Goal: Find specific page/section: Find specific page/section

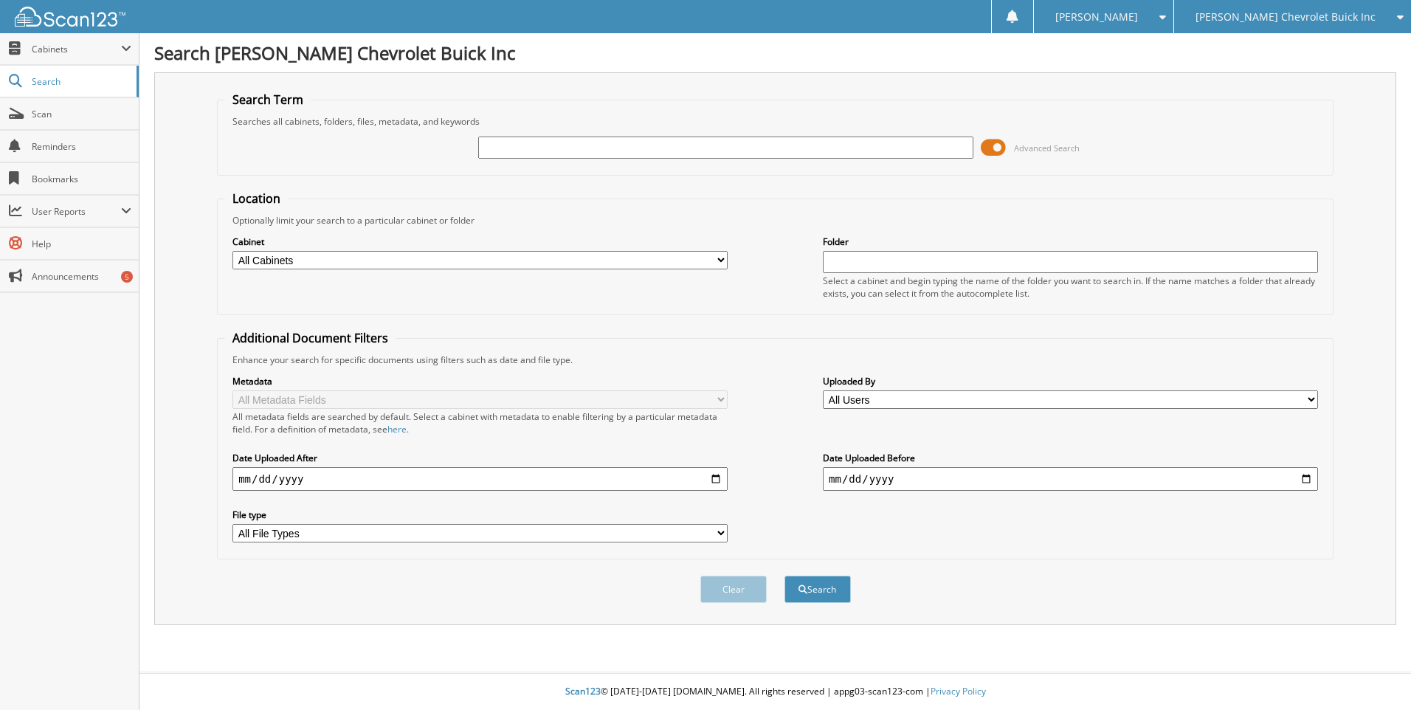
click at [722, 145] on input "text" at bounding box center [725, 147] width 495 height 22
type input "66240"
click at [784, 575] on button "Search" at bounding box center [817, 588] width 66 height 27
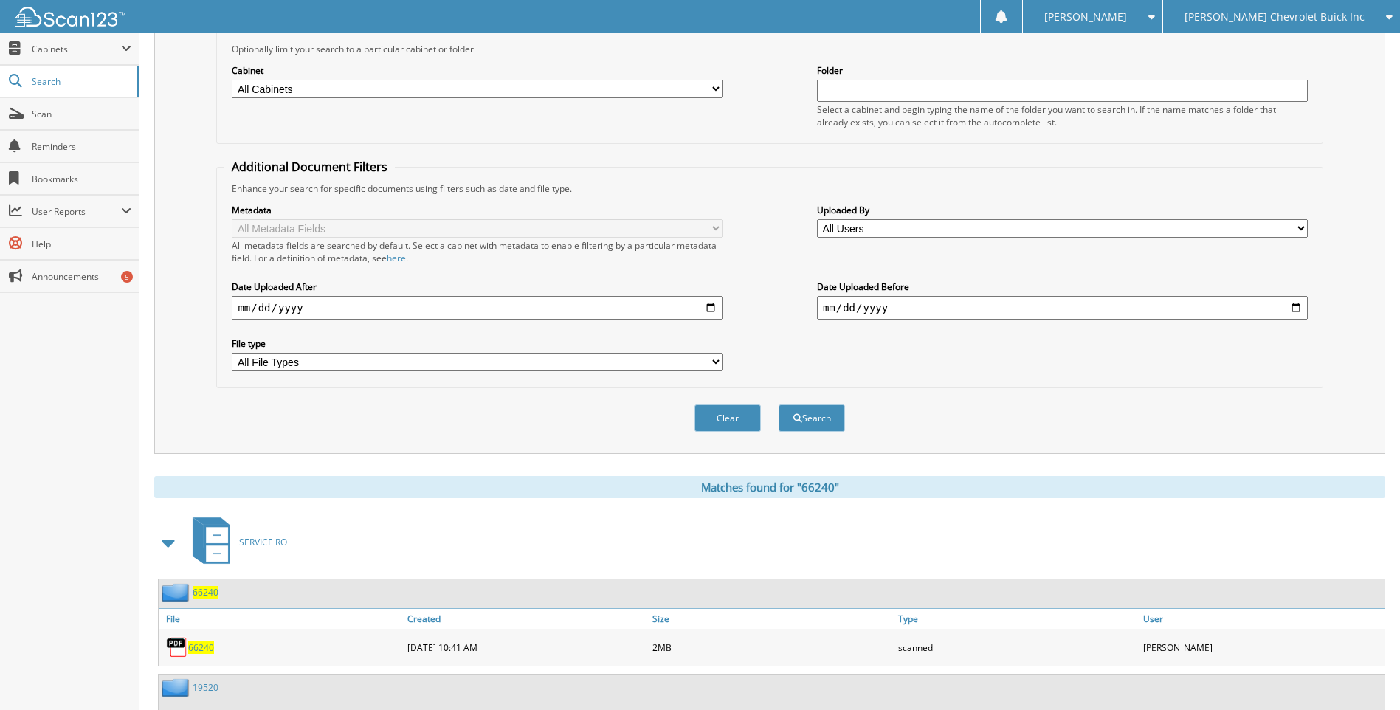
scroll to position [295, 0]
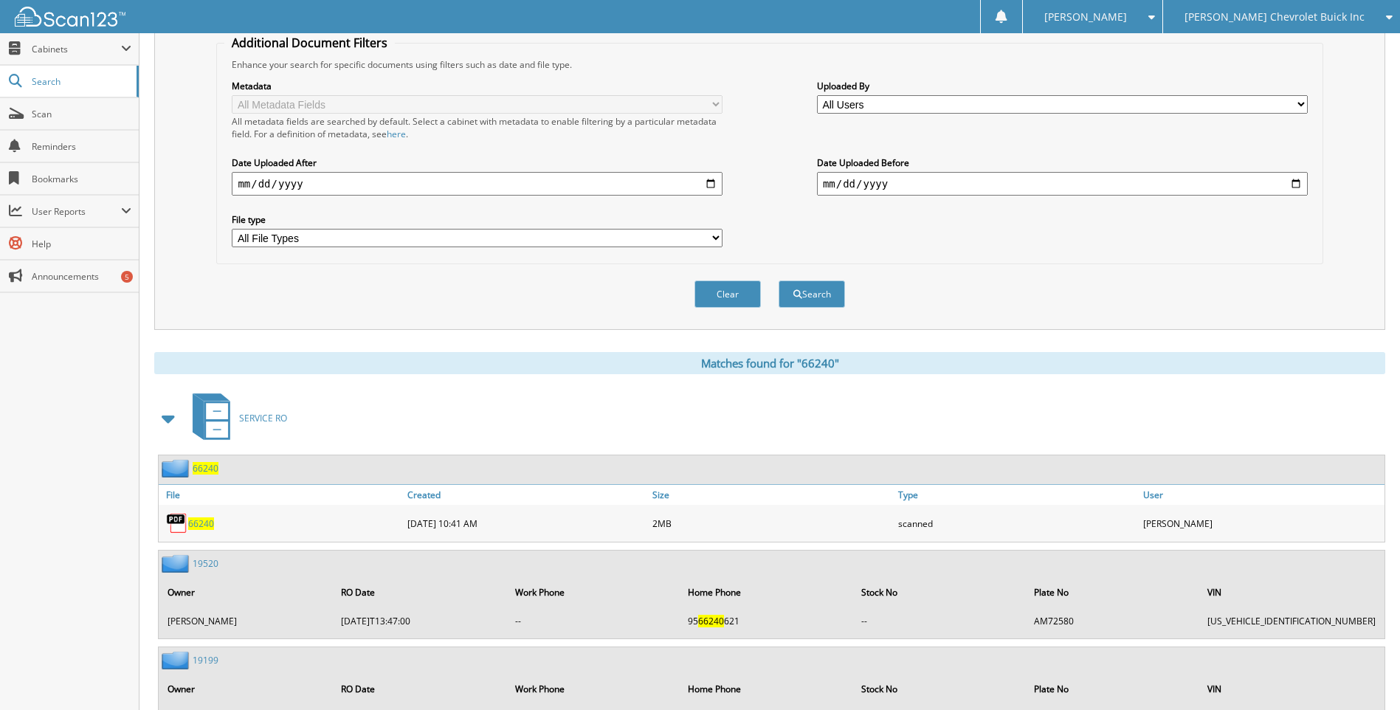
click at [208, 525] on span "66240" at bounding box center [201, 523] width 26 height 13
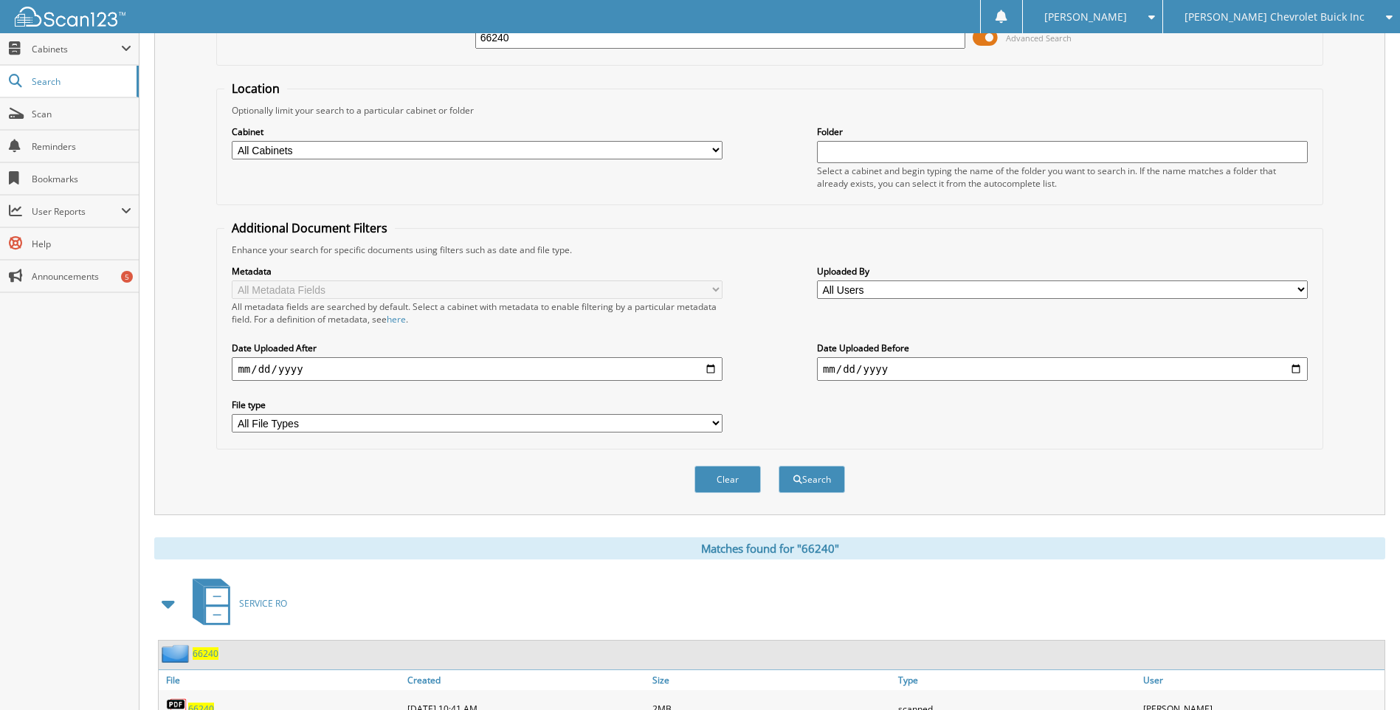
scroll to position [0, 0]
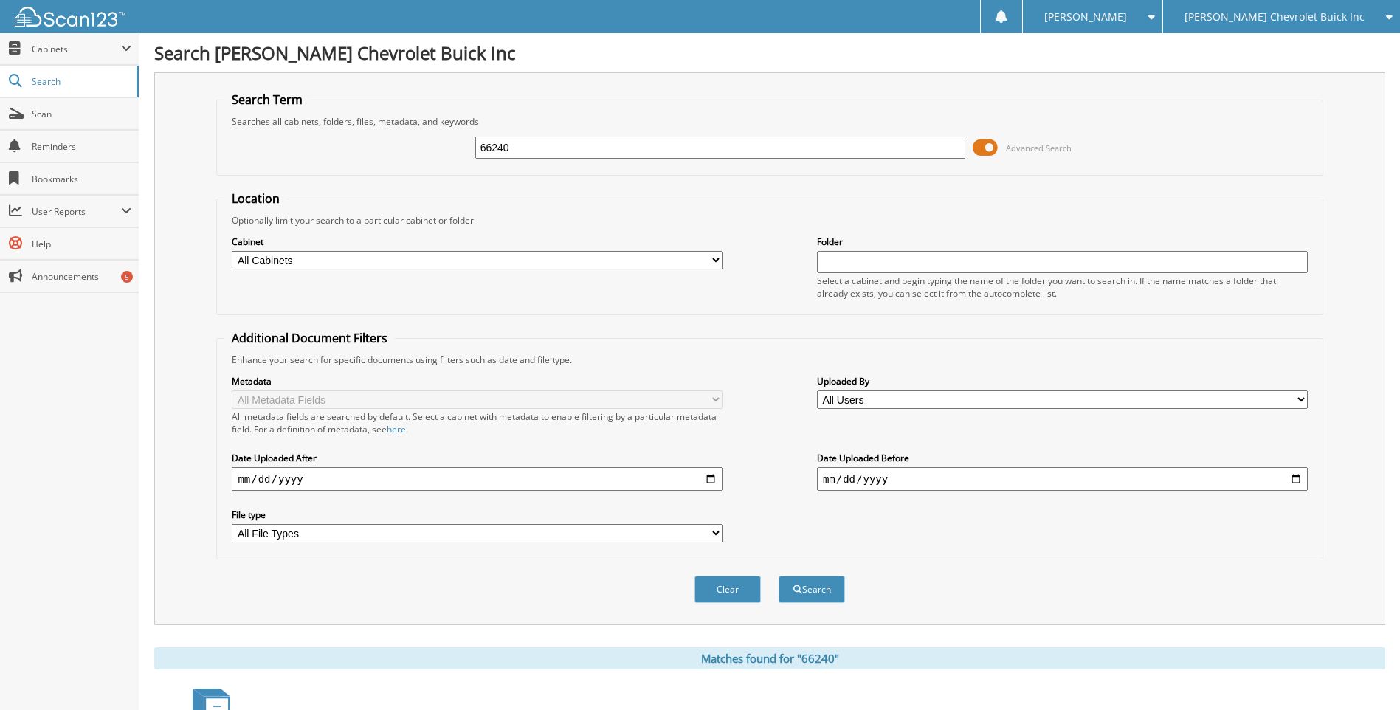
drag, startPoint x: 530, startPoint y: 147, endPoint x: 493, endPoint y: 148, distance: 37.7
click at [493, 148] on input "66240" at bounding box center [720, 147] width 491 height 22
type input "66671"
click at [778, 575] on button "Search" at bounding box center [811, 588] width 66 height 27
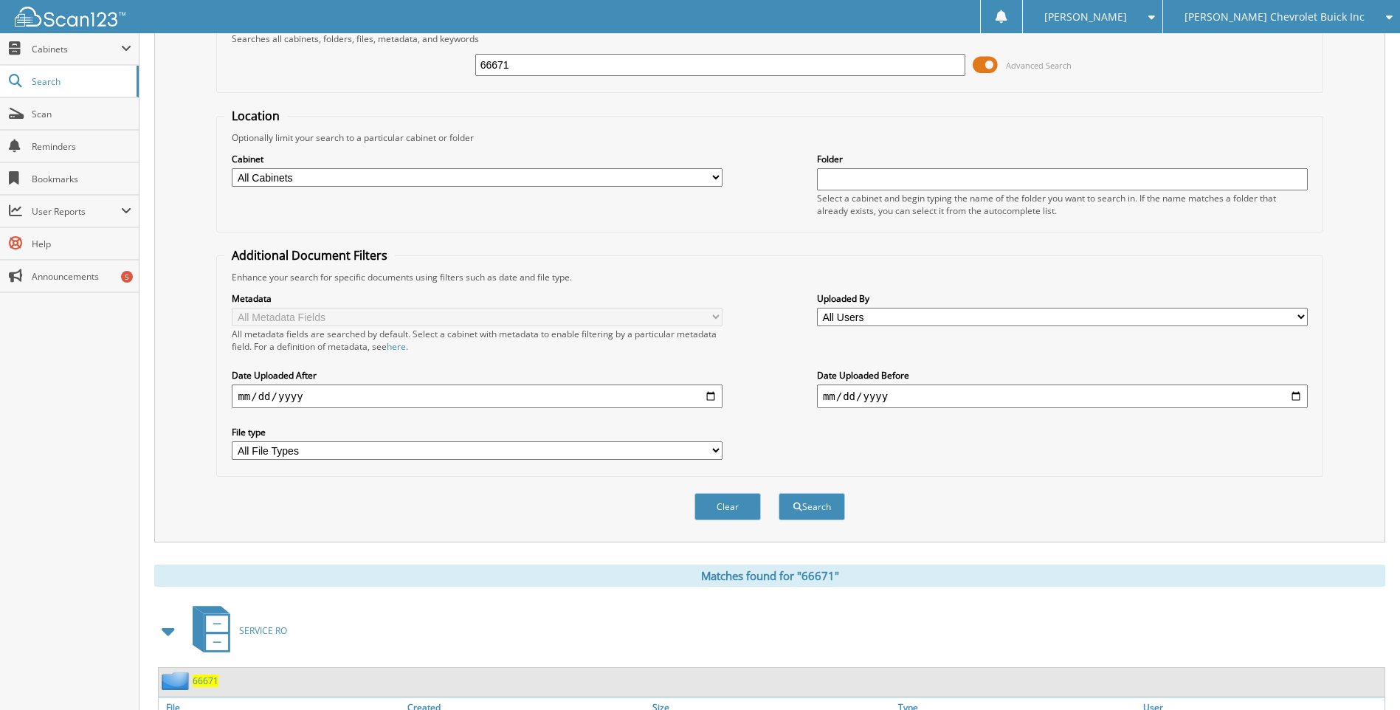
scroll to position [173, 0]
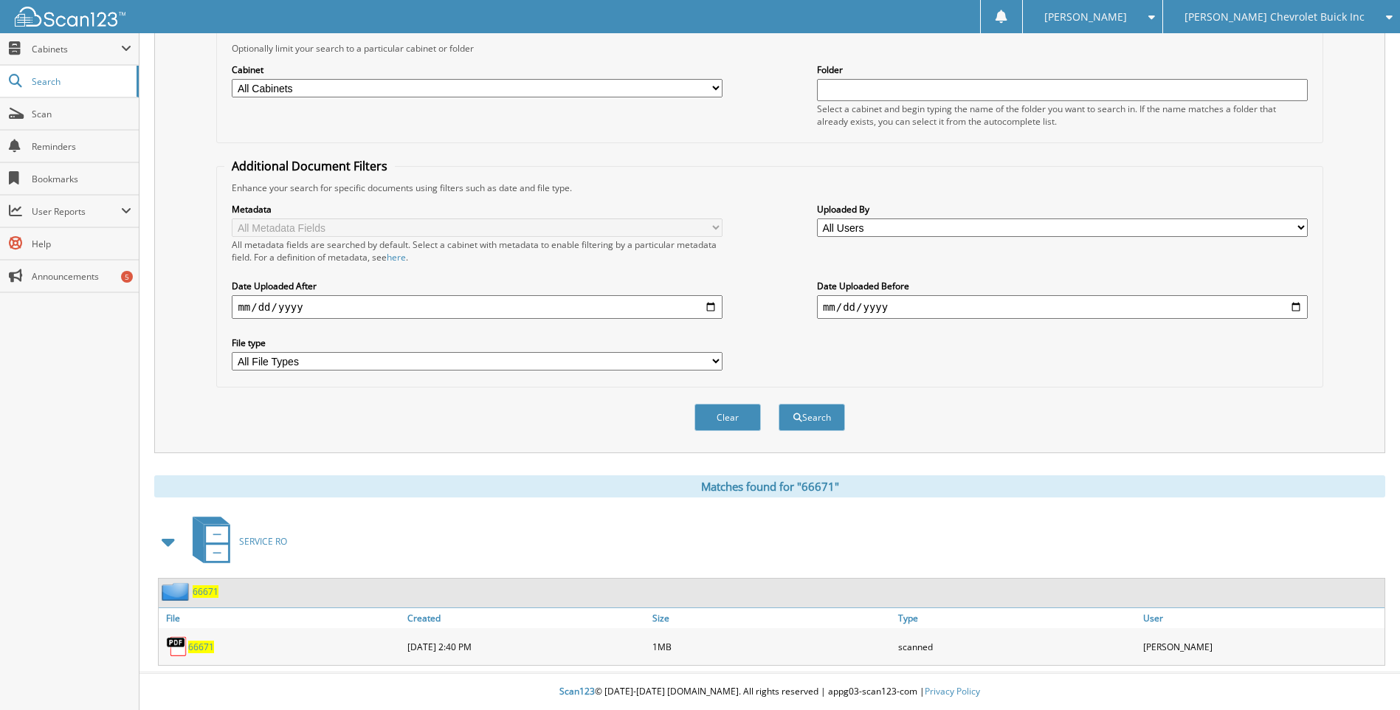
click at [193, 646] on span "66671" at bounding box center [201, 646] width 26 height 13
